Goal: Task Accomplishment & Management: Manage account settings

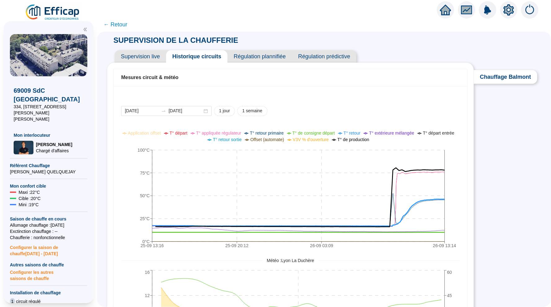
click at [302, 122] on div "[DATE] [DATE] 1 jour 1 semaine 25-09 13:[PHONE_NUMBER]:[PHONE_NUMBER]:[PHONE_NU…" at bounding box center [290, 249] width 338 height 286
click at [283, 133] on span "T° retour primaire" at bounding box center [267, 132] width 34 height 5
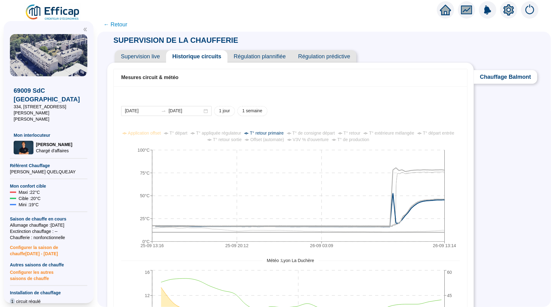
click at [284, 137] on span "Offset (automate)" at bounding box center [267, 139] width 34 height 5
click at [283, 133] on span "T° retour primaire" at bounding box center [267, 132] width 34 height 5
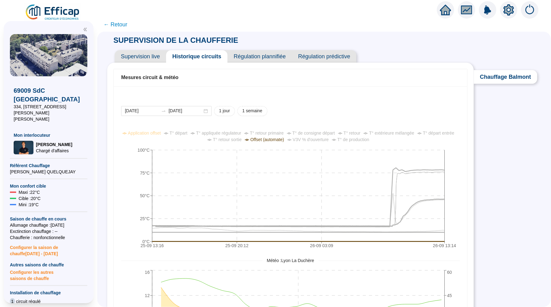
click at [284, 140] on span "Offset (automate)" at bounding box center [267, 139] width 34 height 5
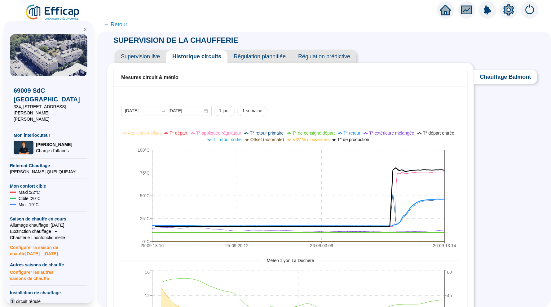
click at [112, 22] on span "← Retour" at bounding box center [115, 24] width 24 height 9
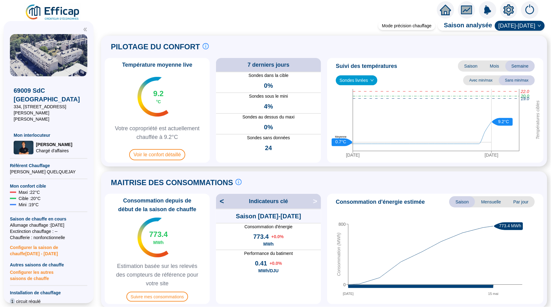
click at [446, 9] on icon "home" at bounding box center [445, 10] width 11 height 9
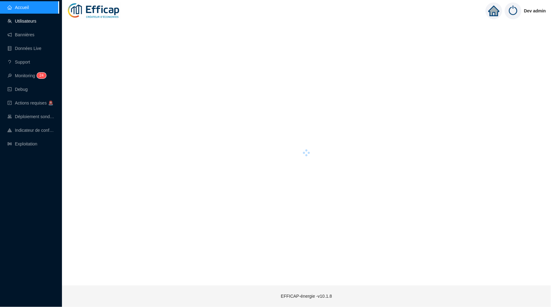
click at [36, 24] on link "Utilisateurs" at bounding box center [21, 21] width 29 height 5
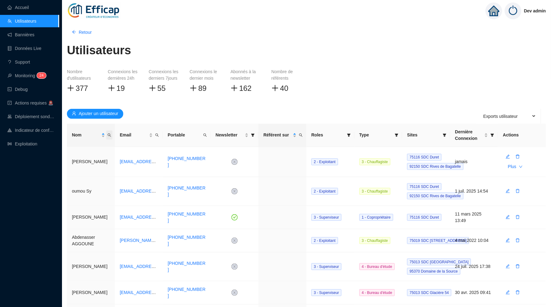
click at [111, 136] on icon "search" at bounding box center [108, 134] width 3 height 3
type input "[PERSON_NAME]"
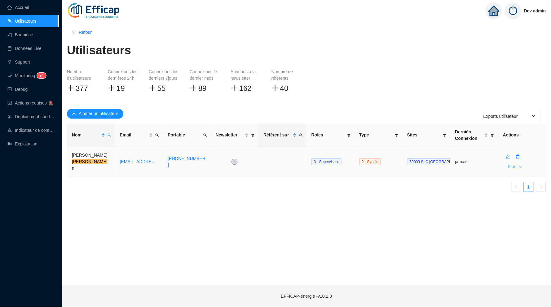
click at [515, 167] on span "Plus" at bounding box center [512, 166] width 8 height 7
click at [506, 180] on span "Initialisation du mot de passe" at bounding box center [490, 180] width 56 height 7
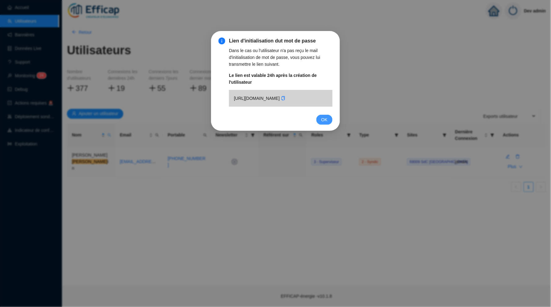
click at [323, 123] on span "OK" at bounding box center [324, 119] width 6 height 7
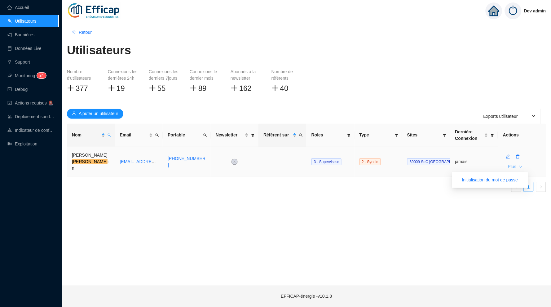
click at [517, 168] on button "Plus" at bounding box center [515, 167] width 24 height 10
click at [511, 165] on span "Plus" at bounding box center [512, 166] width 8 height 7
click at [497, 183] on button "Initialisation du mot de passe" at bounding box center [490, 180] width 66 height 10
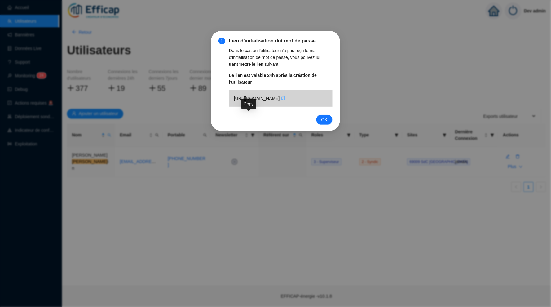
click at [281, 100] on icon "copy" at bounding box center [283, 98] width 4 height 4
click at [323, 123] on span "OK" at bounding box center [324, 119] width 6 height 7
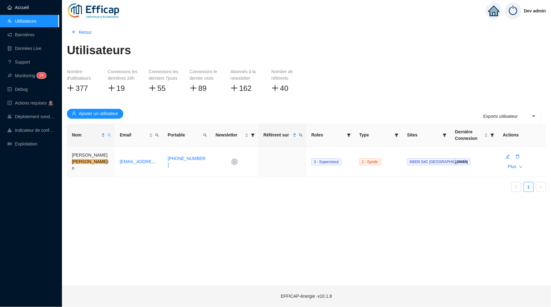
click at [29, 9] on link "Accueil" at bounding box center [17, 7] width 21 height 5
